Goal: Task Accomplishment & Management: Use online tool/utility

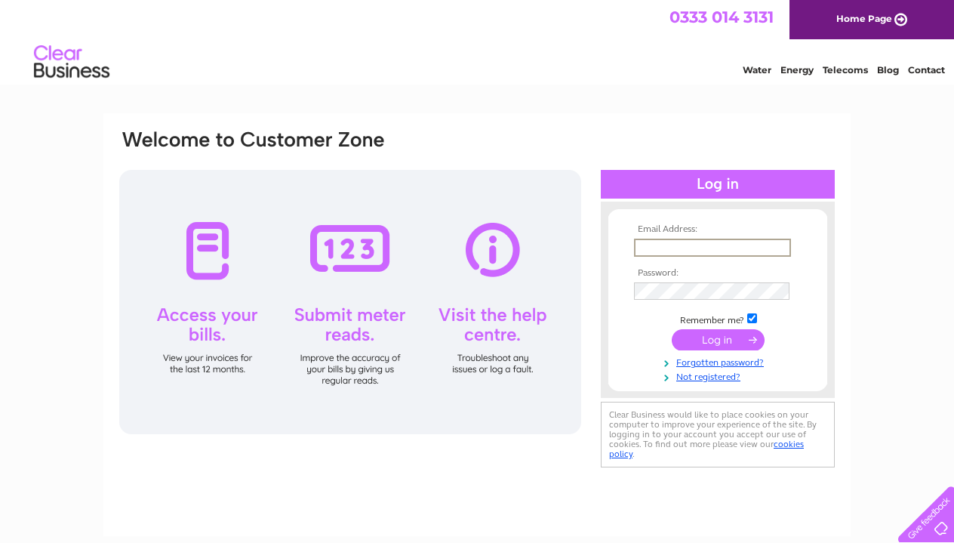
type input "[PERSON_NAME][EMAIL_ADDRESS][DOMAIN_NAME]"
click at [718, 338] on input "submit" at bounding box center [718, 339] width 93 height 21
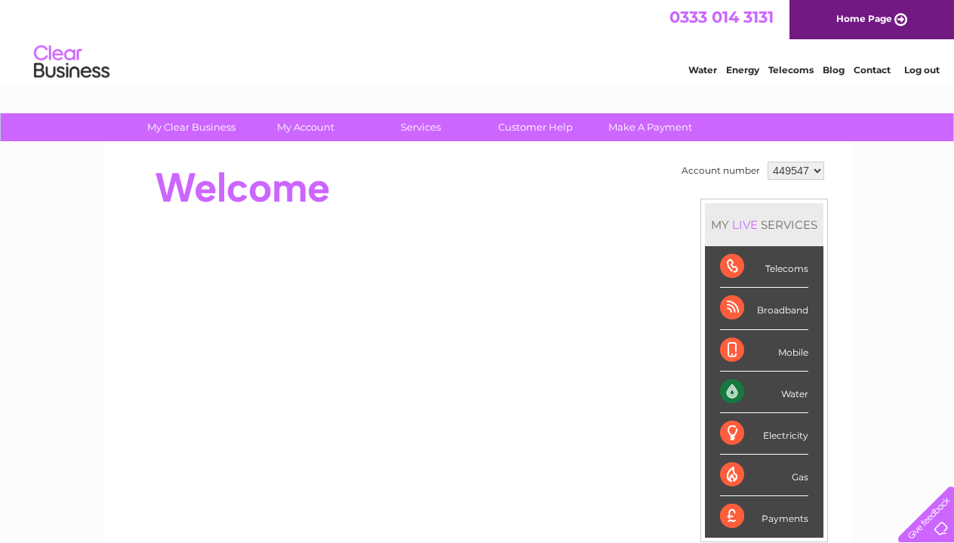
click at [743, 392] on div "Water" at bounding box center [764, 392] width 88 height 42
click at [809, 393] on div "Water" at bounding box center [764, 392] width 88 height 42
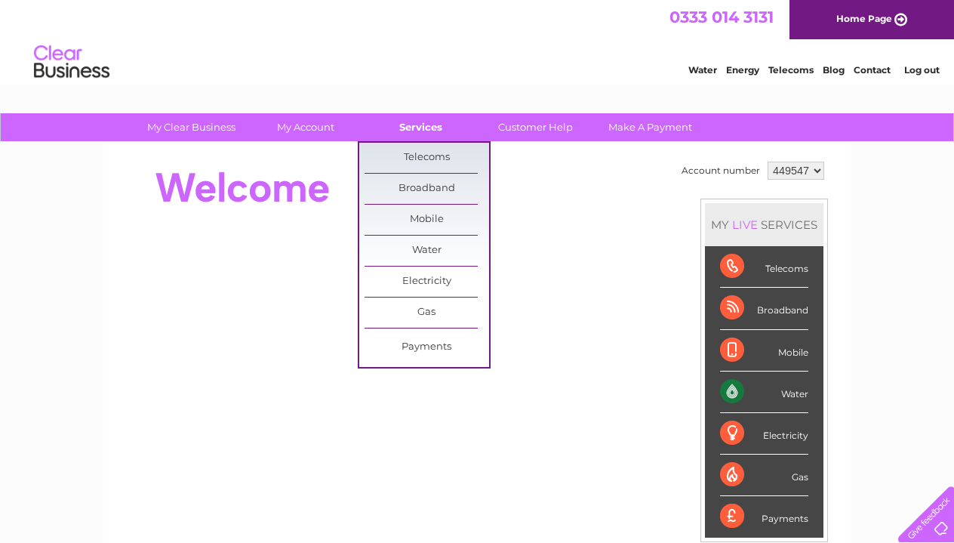
click at [420, 138] on link "Services" at bounding box center [421, 127] width 125 height 28
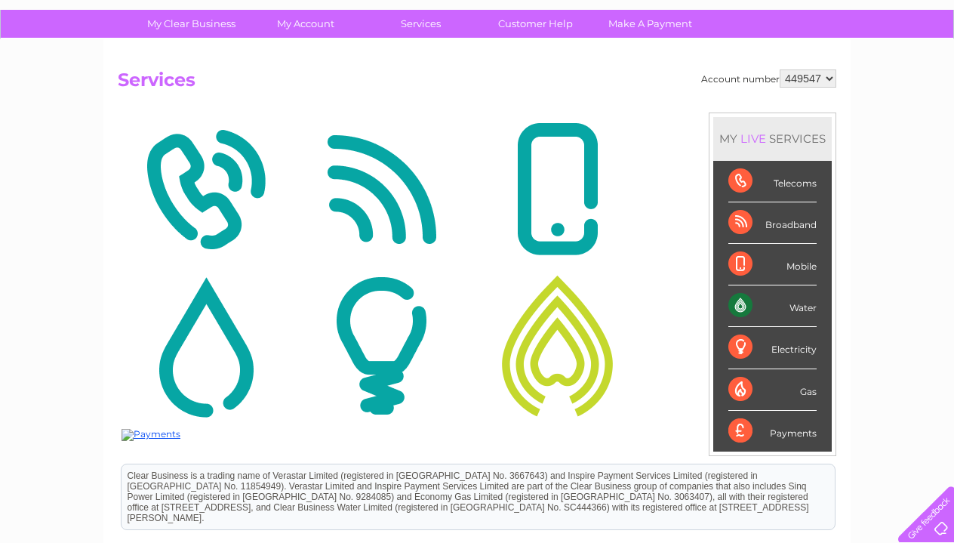
scroll to position [56, 0]
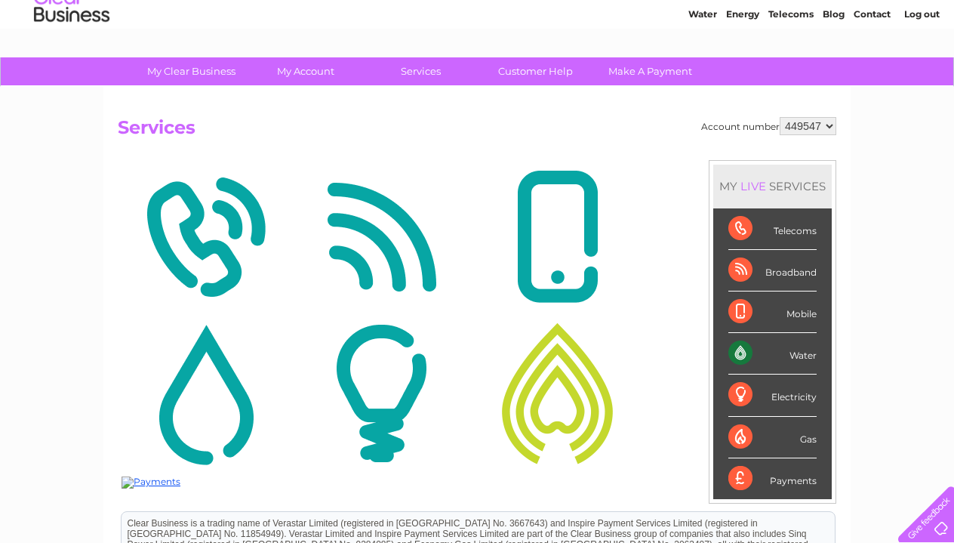
click at [187, 386] on img at bounding box center [206, 393] width 168 height 146
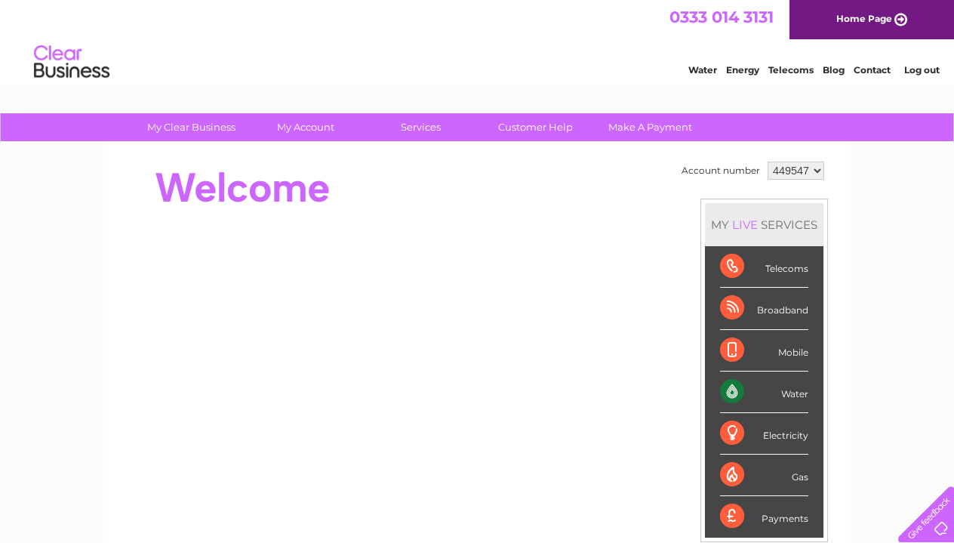
click at [741, 387] on div "Water" at bounding box center [764, 392] width 88 height 42
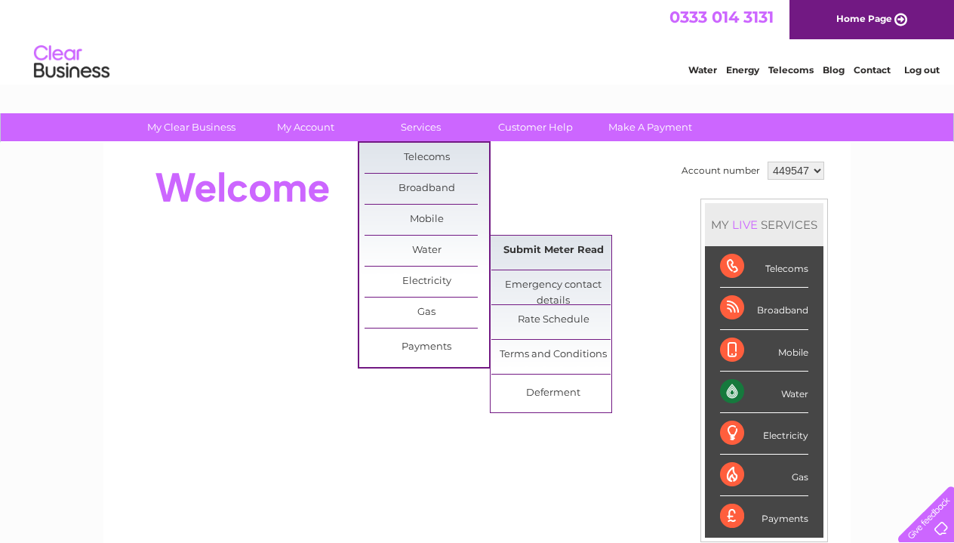
click at [524, 253] on link "Submit Meter Read" at bounding box center [553, 251] width 125 height 30
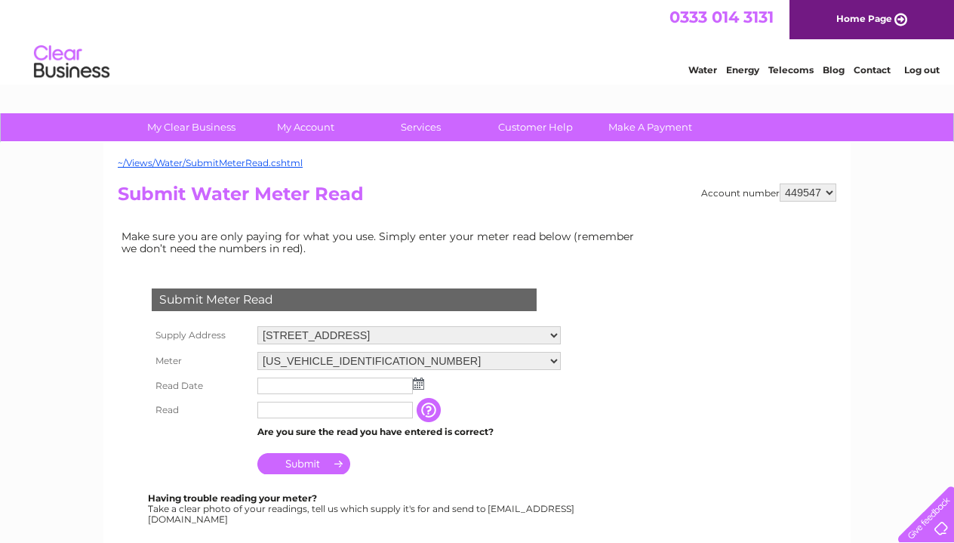
click at [328, 379] on input "text" at bounding box center [335, 385] width 156 height 17
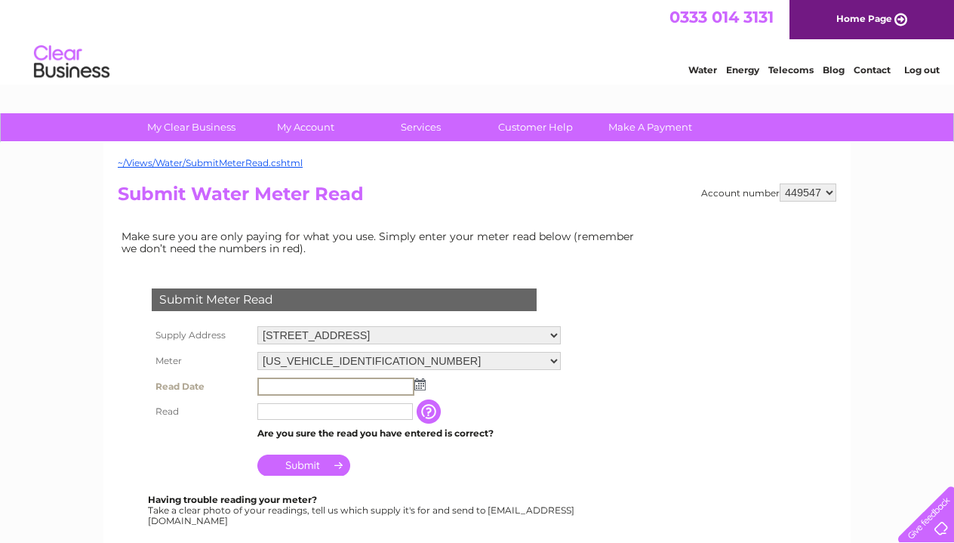
click at [414, 379] on input "text" at bounding box center [335, 386] width 157 height 18
click at [418, 381] on img at bounding box center [419, 384] width 11 height 12
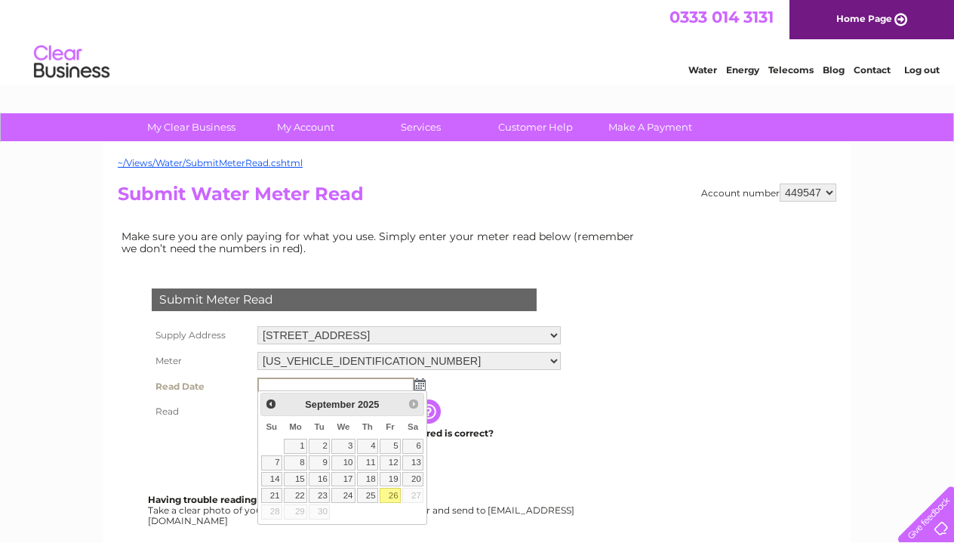
click at [390, 496] on link "26" at bounding box center [390, 495] width 21 height 15
type input "2025/09/26"
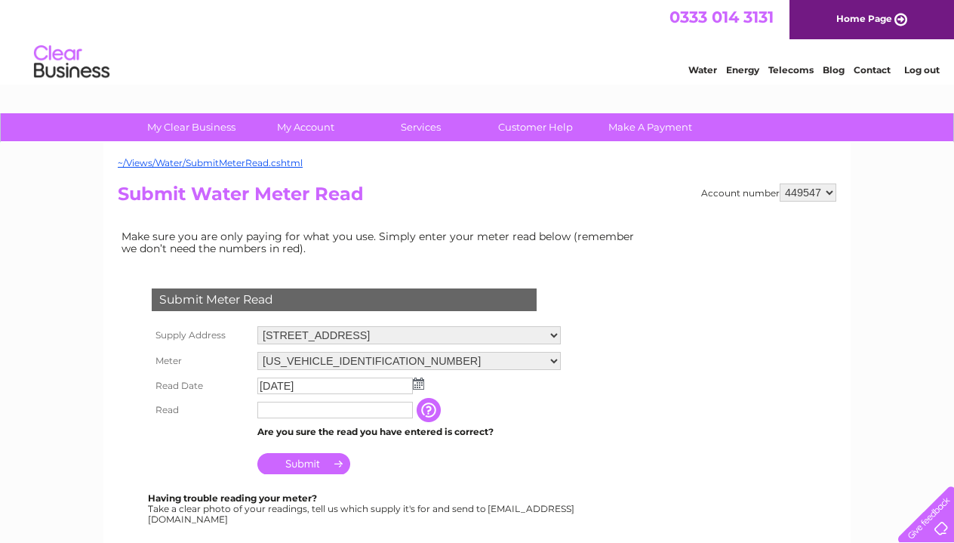
click at [324, 411] on input "text" at bounding box center [335, 410] width 156 height 17
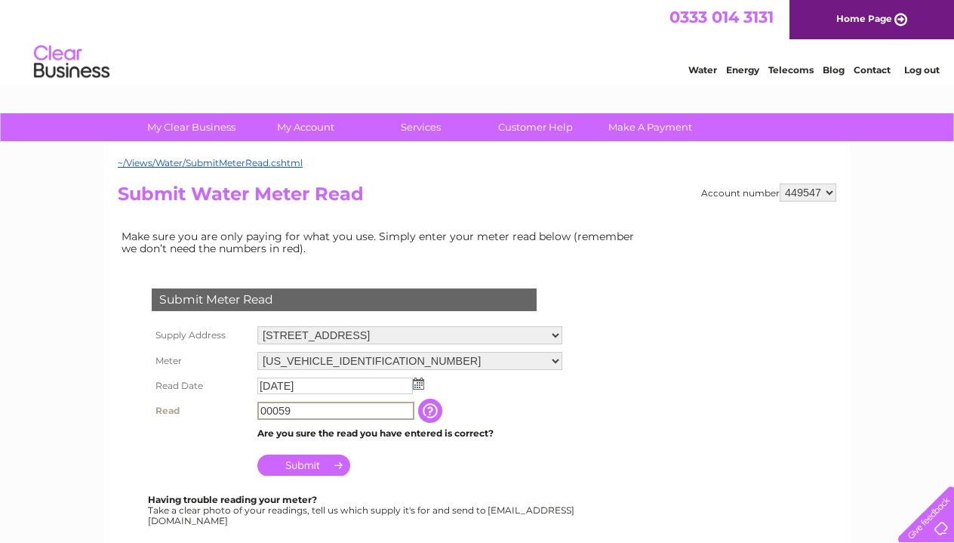
type input "00059"
click at [288, 461] on input "Submit" at bounding box center [303, 464] width 93 height 21
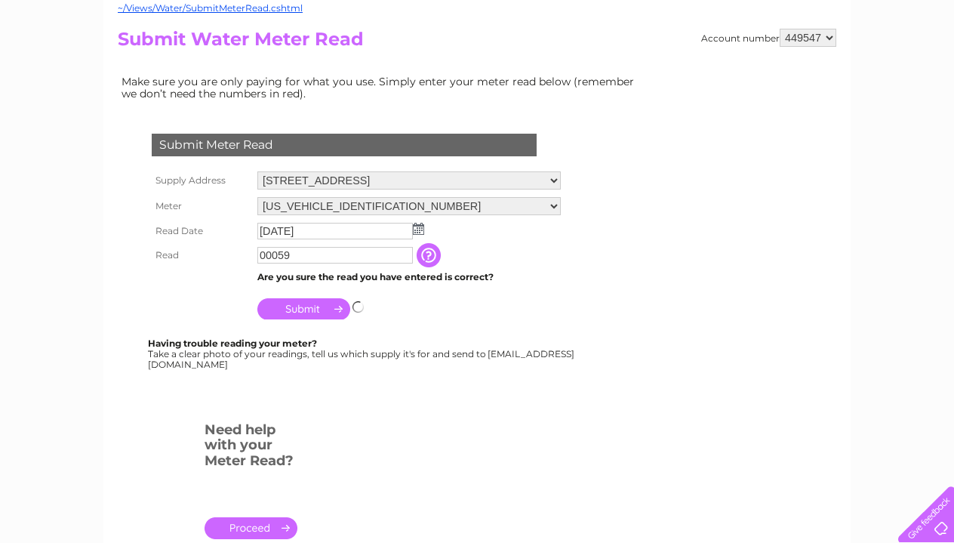
scroll to position [236, 0]
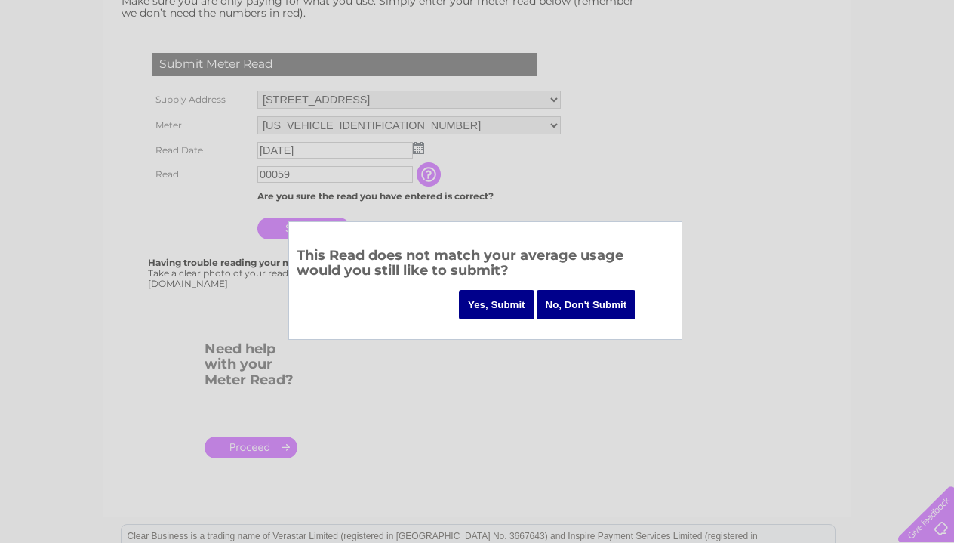
click at [490, 297] on input "Yes, Submit" at bounding box center [496, 304] width 75 height 29
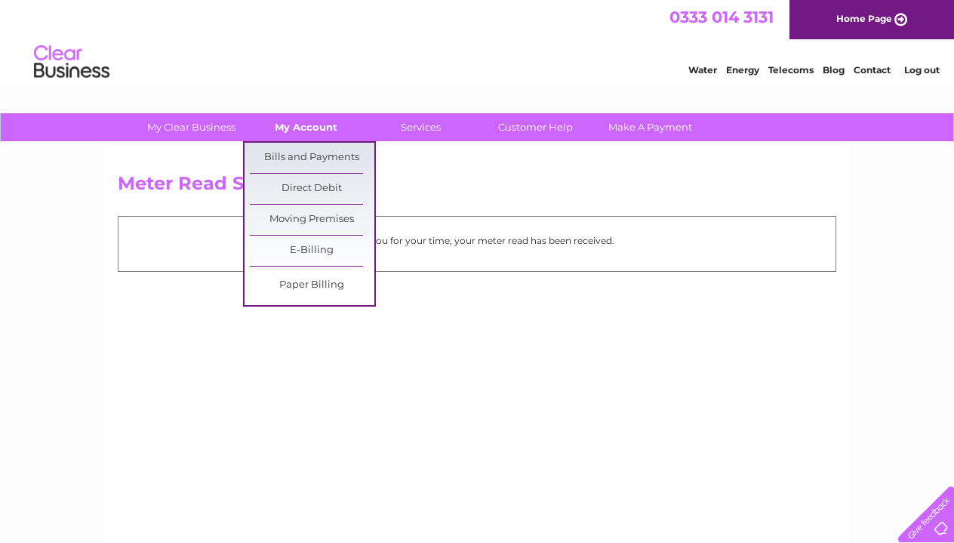
click at [308, 129] on link "My Account" at bounding box center [306, 127] width 125 height 28
